Goal: Communication & Community: Answer question/provide support

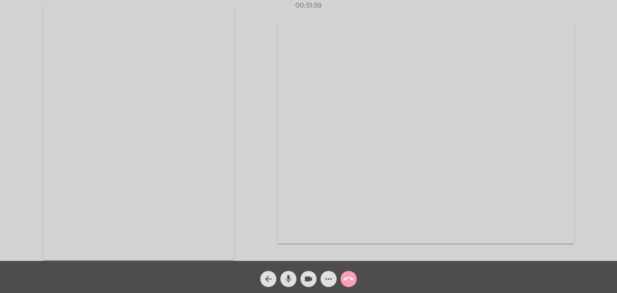
click at [349, 283] on mat-icon "call_end" at bounding box center [349, 279] width 10 height 10
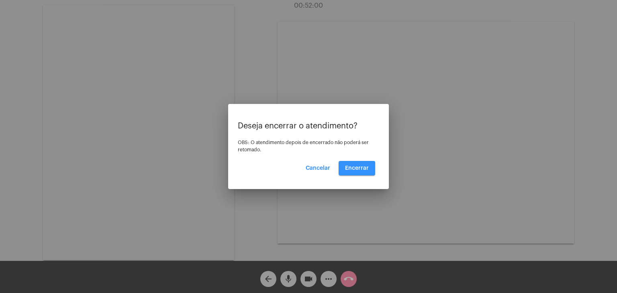
click at [370, 168] on button "Encerrar" at bounding box center [357, 168] width 37 height 14
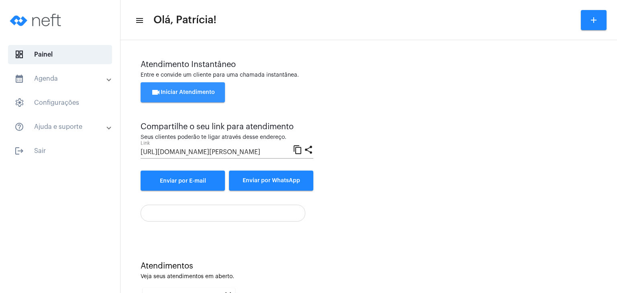
click at [194, 94] on span "videocam Iniciar Atendimento" at bounding box center [183, 93] width 64 height 6
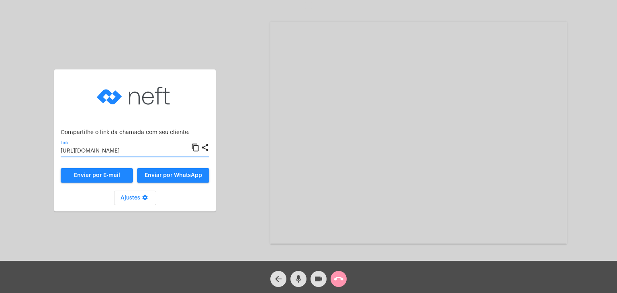
click at [130, 149] on input "[URL][DOMAIN_NAME]" at bounding box center [126, 151] width 131 height 6
click at [125, 151] on input "[URL][DOMAIN_NAME]" at bounding box center [126, 151] width 131 height 6
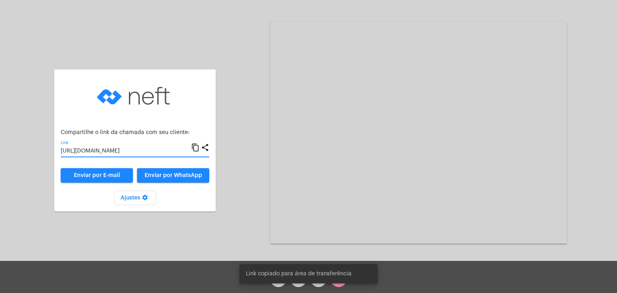
click at [125, 151] on input "[URL][DOMAIN_NAME]" at bounding box center [126, 151] width 131 height 6
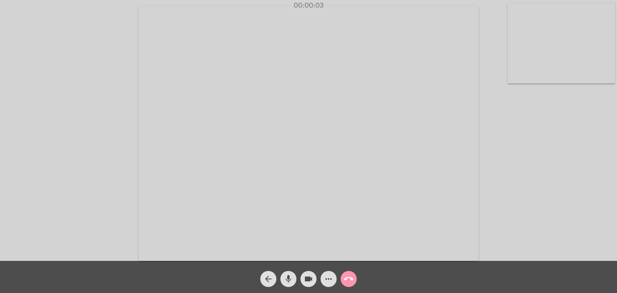
click at [560, 62] on video at bounding box center [561, 43] width 107 height 80
click at [349, 102] on video at bounding box center [391, 132] width 340 height 255
